Goal: Information Seeking & Learning: Find specific fact

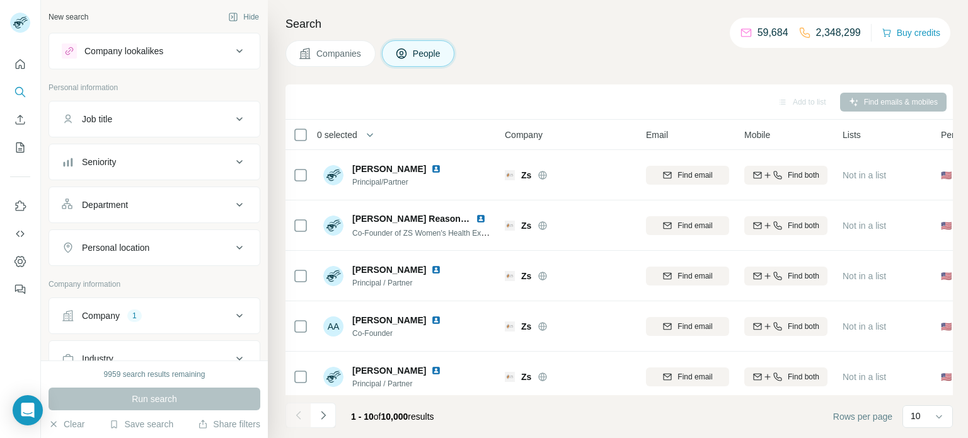
click at [142, 310] on div "Company 1" at bounding box center [147, 316] width 170 height 13
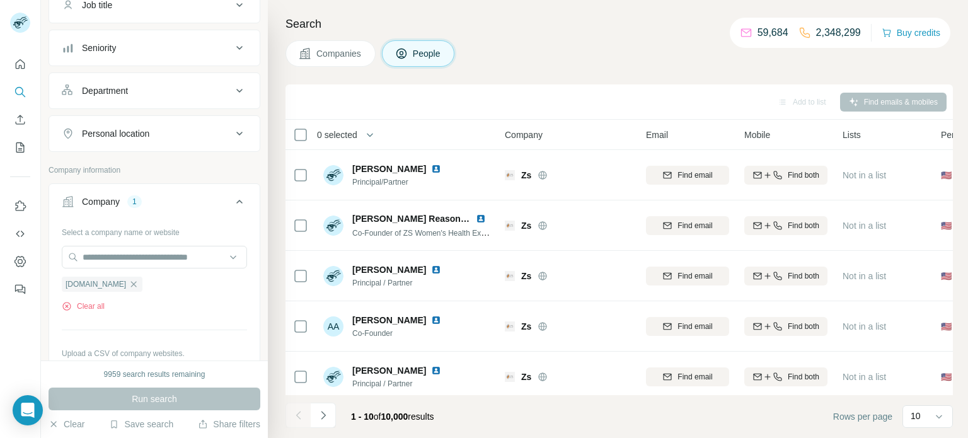
scroll to position [136, 0]
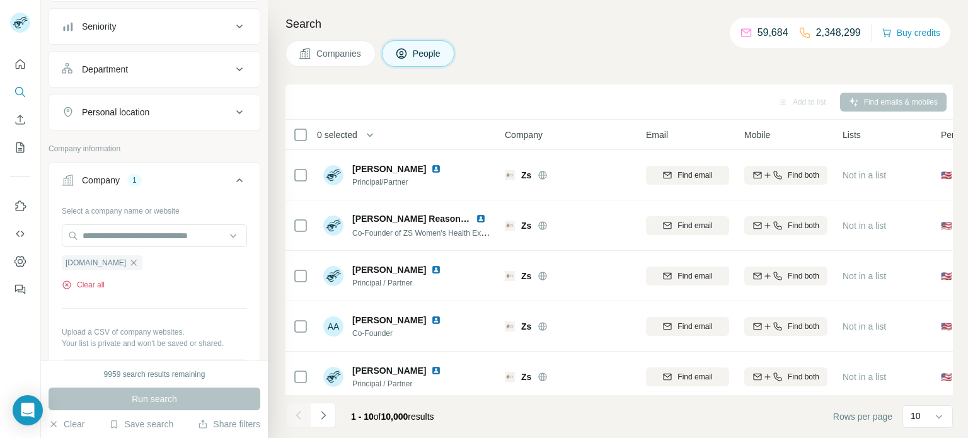
click at [90, 283] on button "Clear all" at bounding box center [83, 284] width 43 height 11
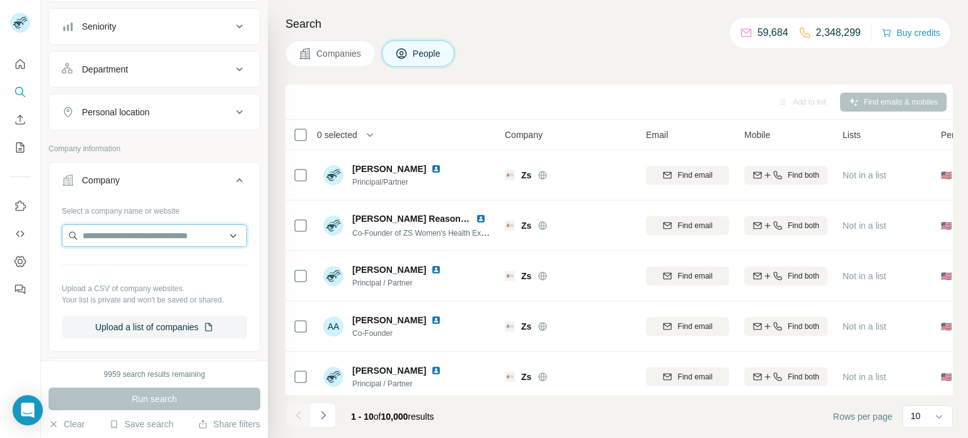
click at [130, 240] on input "text" at bounding box center [154, 235] width 185 height 23
paste input "**********"
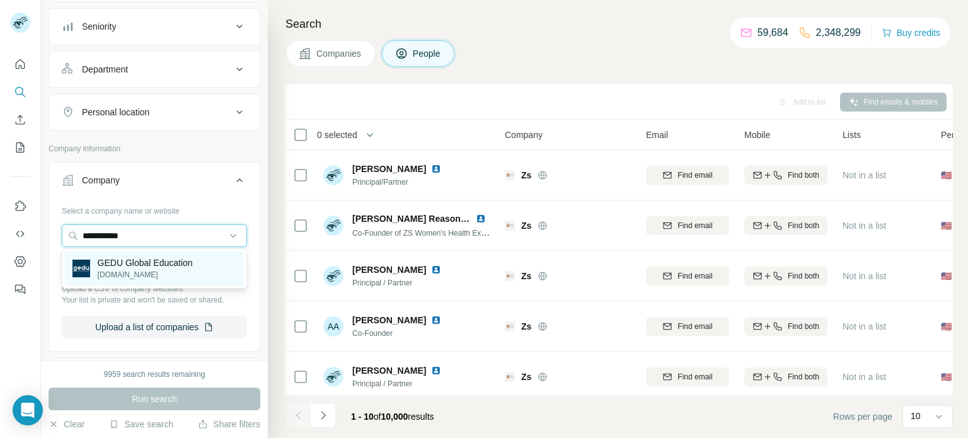
type input "**********"
click at [125, 252] on div "GEDU Global Education [DOMAIN_NAME]" at bounding box center [154, 269] width 179 height 34
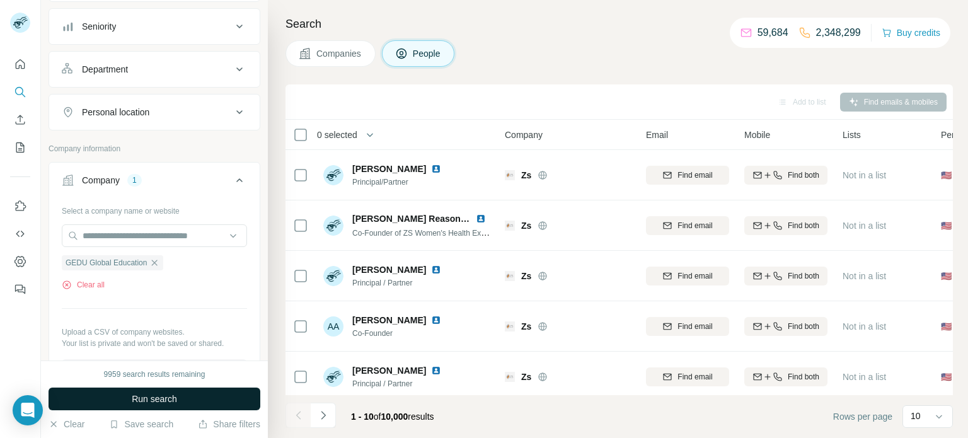
click at [167, 390] on button "Run search" at bounding box center [155, 399] width 212 height 23
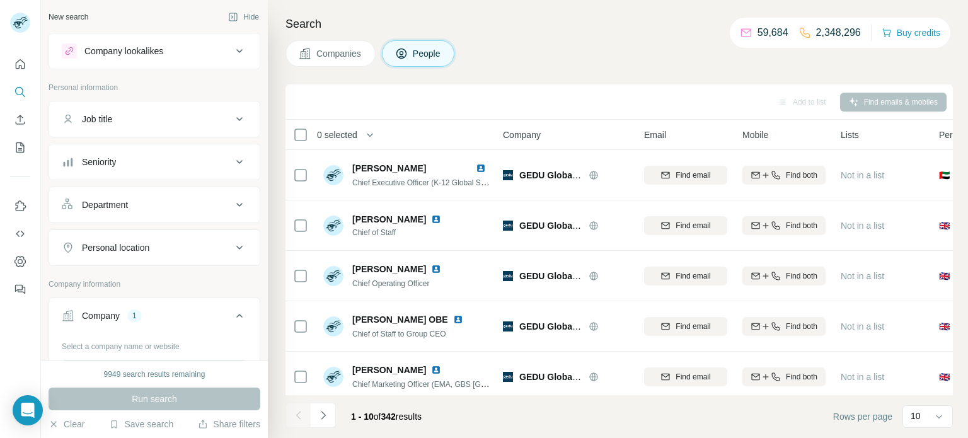
click at [63, 15] on div "New search" at bounding box center [69, 16] width 40 height 11
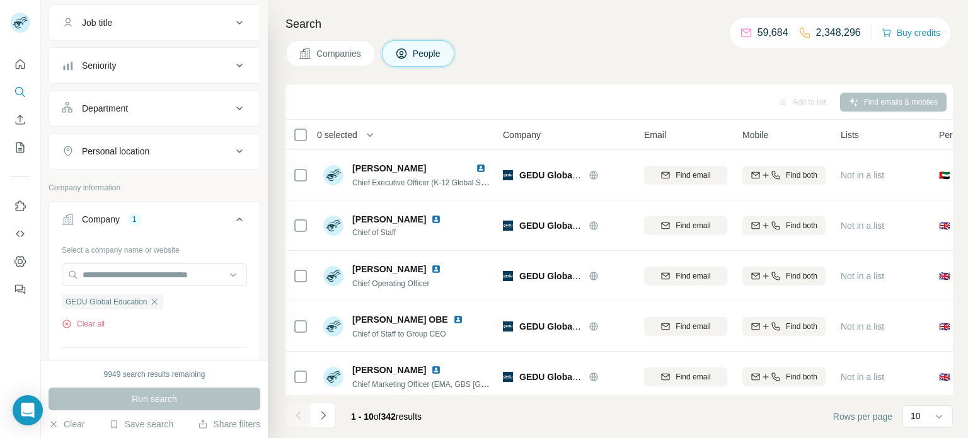
scroll to position [98, 0]
click at [156, 138] on button "Personal location" at bounding box center [154, 149] width 211 height 30
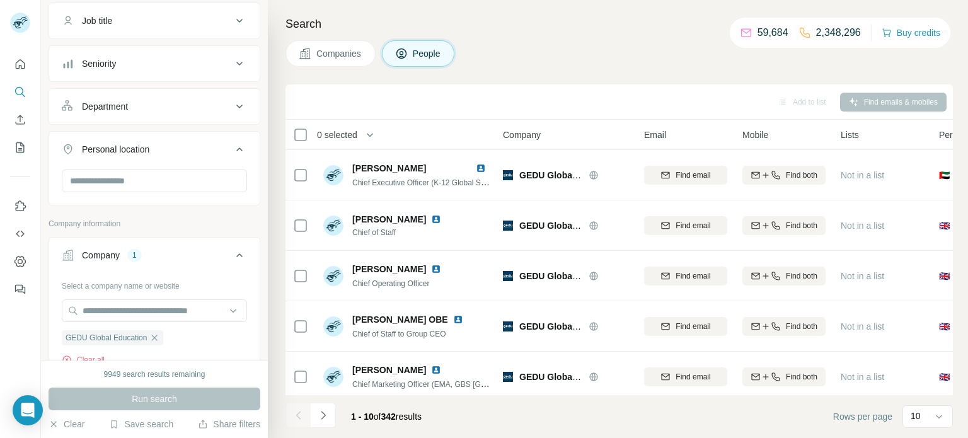
click at [156, 138] on button "Personal location" at bounding box center [154, 151] width 211 height 35
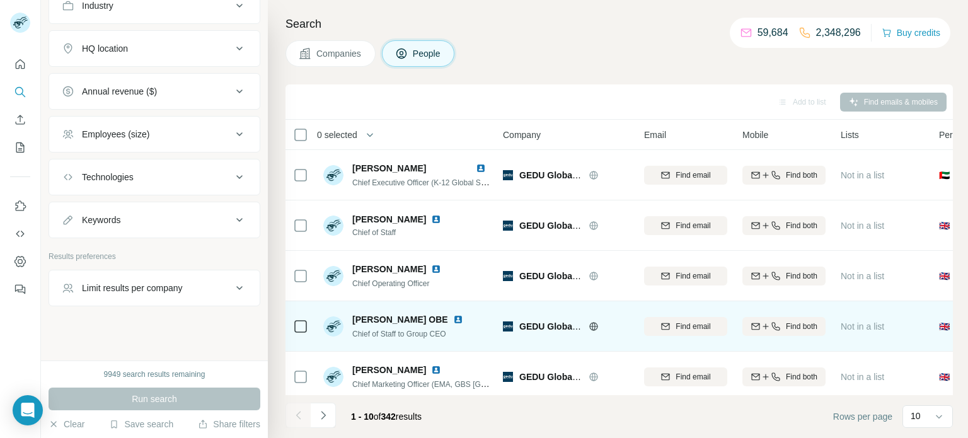
scroll to position [259, 2]
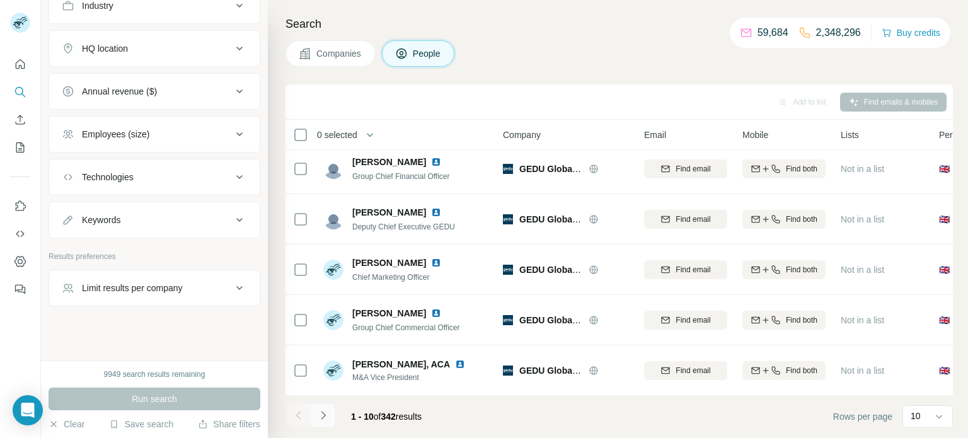
click at [329, 413] on button "Navigate to next page" at bounding box center [323, 415] width 25 height 25
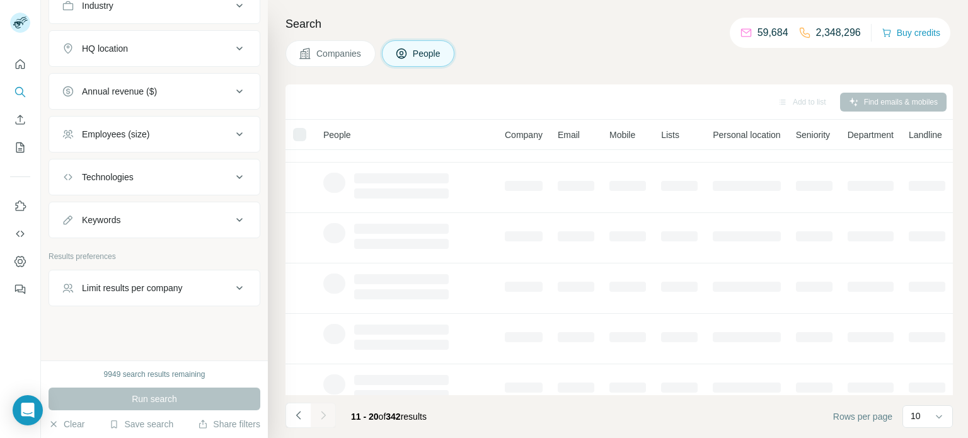
scroll to position [0, 0]
